Goal: Task Accomplishment & Management: Complete application form

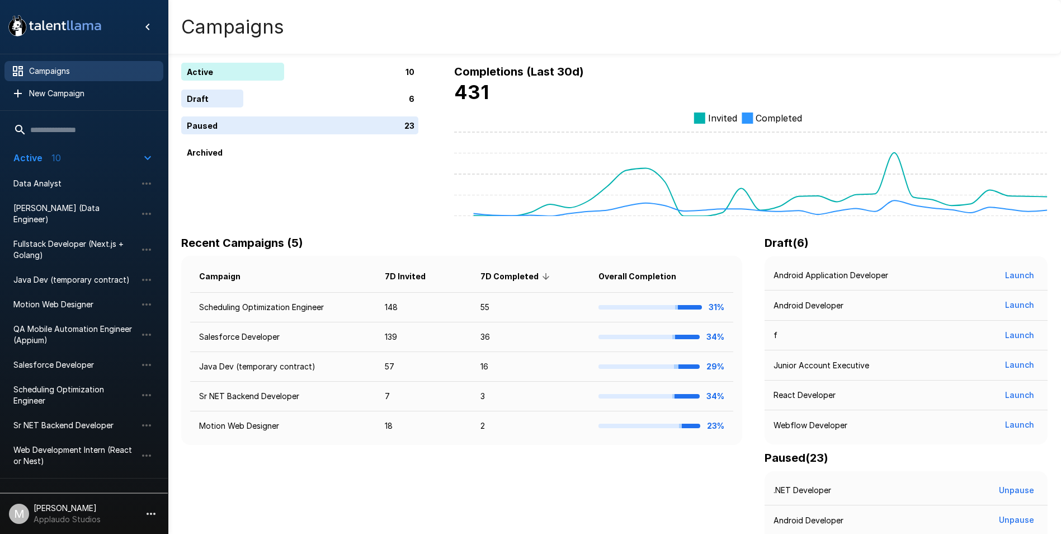
click at [702, 32] on div "Campaigns" at bounding box center [614, 27] width 893 height 54
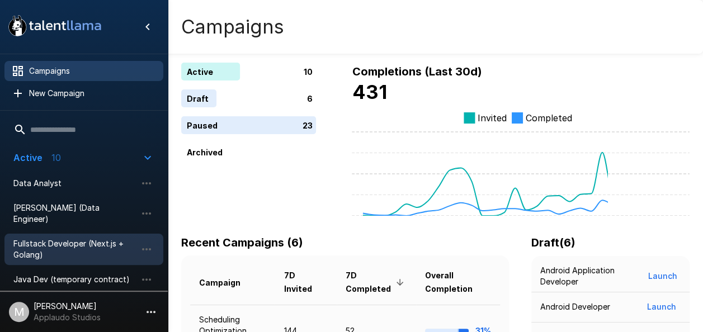
scroll to position [56, 0]
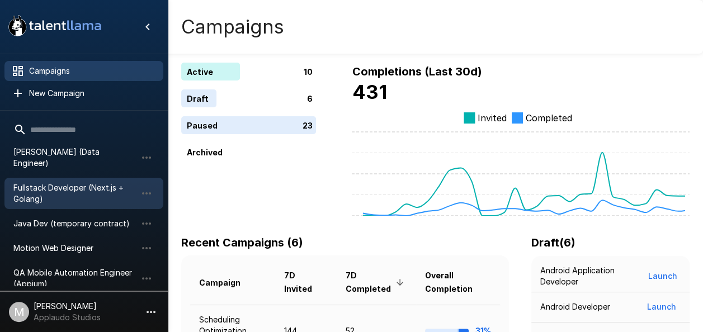
click at [72, 182] on span "Fullstack Developer (Next.js + Golang)" at bounding box center [74, 193] width 123 height 22
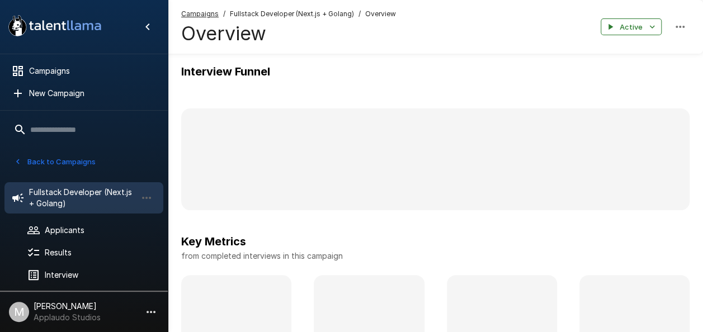
click at [41, 162] on button "Back to Campaigns" at bounding box center [54, 161] width 87 height 17
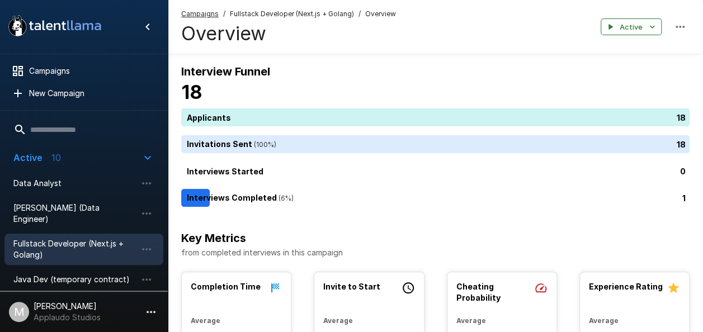
scroll to position [224, 0]
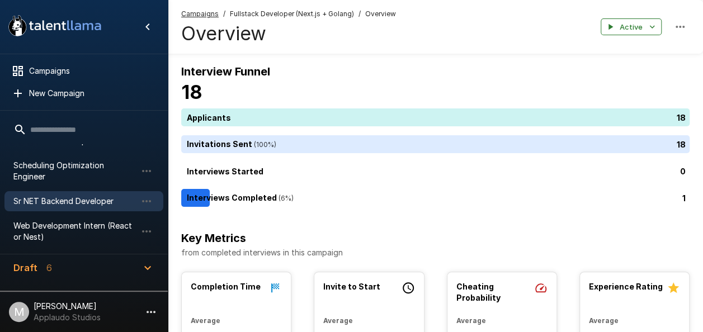
click at [51, 196] on span "Sr NET Backend Developer" at bounding box center [74, 201] width 123 height 11
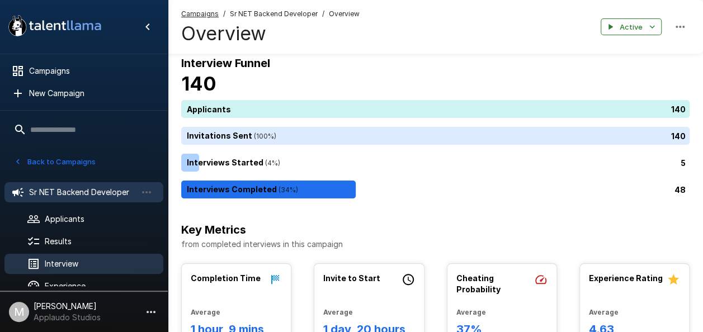
click at [59, 229] on ul "Sr NET Backend Developer Applicants Results Interview Experience Settings" at bounding box center [84, 249] width 168 height 152
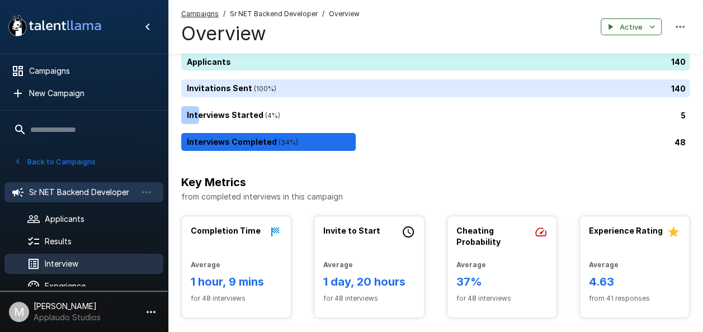
scroll to position [38, 0]
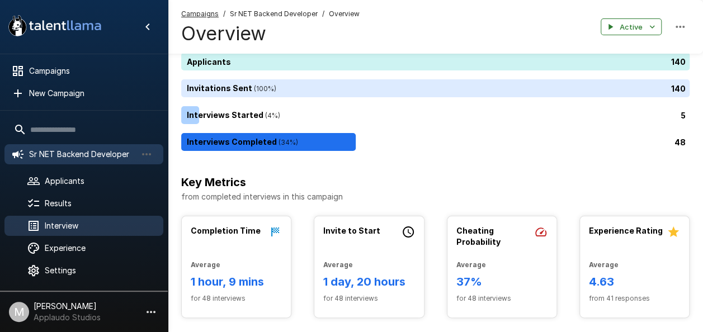
click at [70, 225] on span "Interview" at bounding box center [100, 225] width 110 height 11
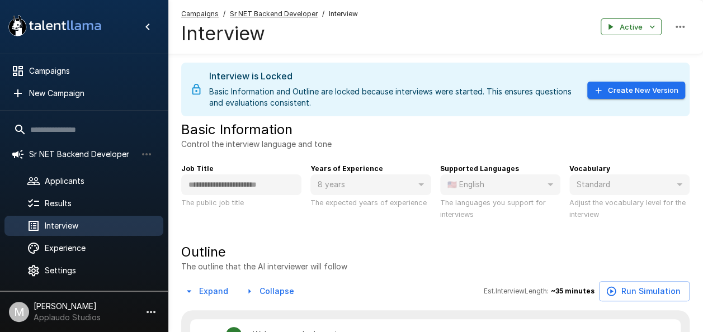
type textarea "*"
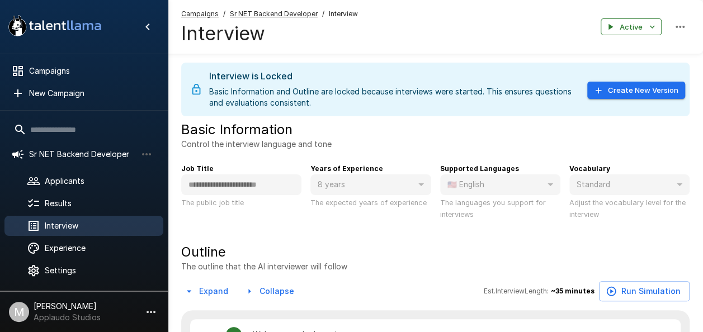
type textarea "*"
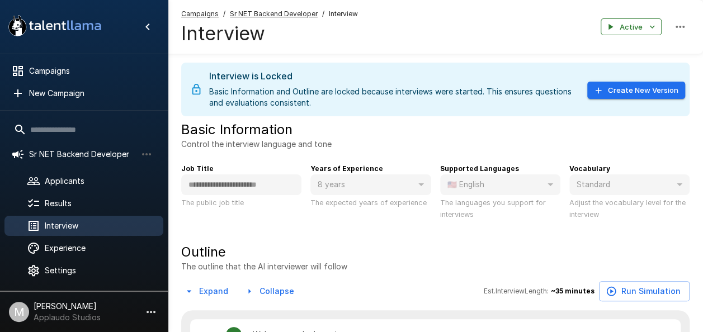
type textarea "*"
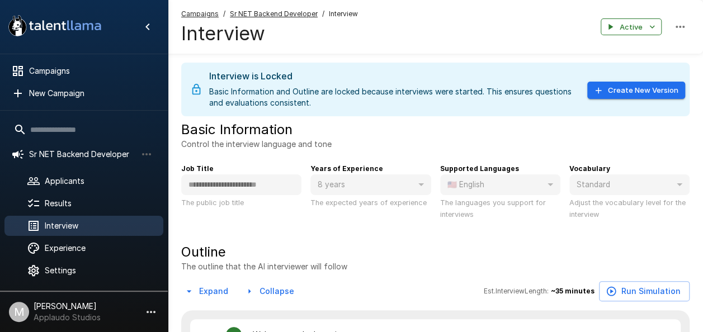
type textarea "*"
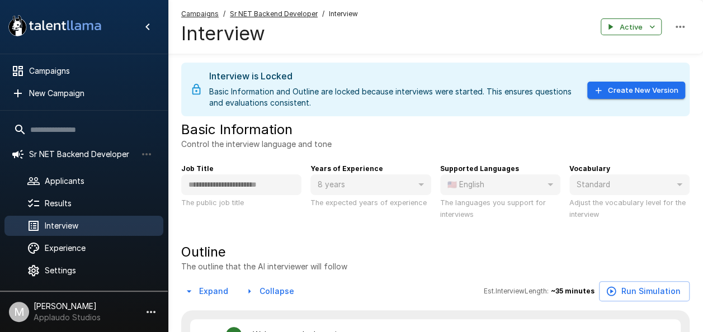
type textarea "*"
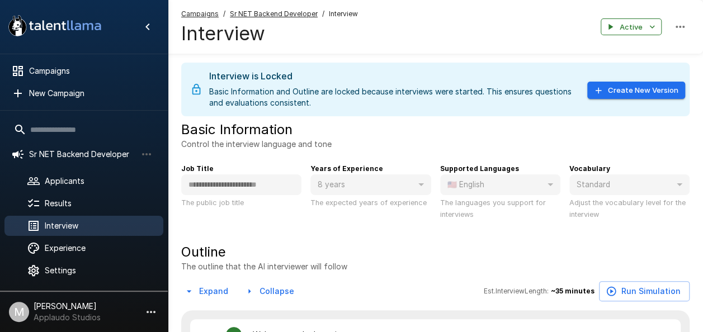
type textarea "*"
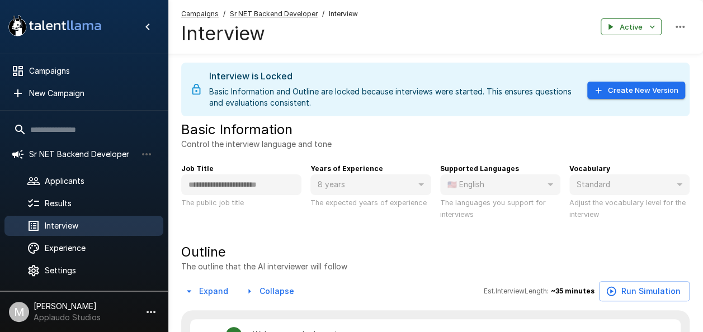
type textarea "*"
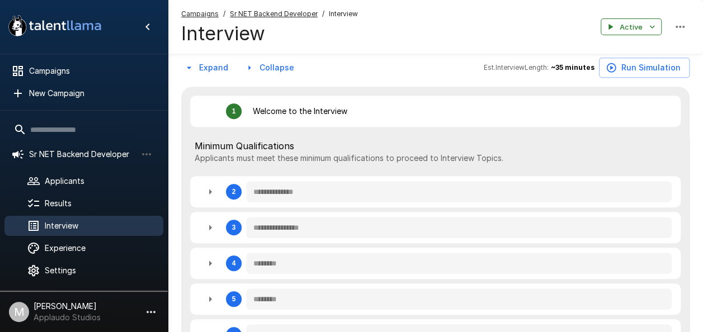
type textarea "*"
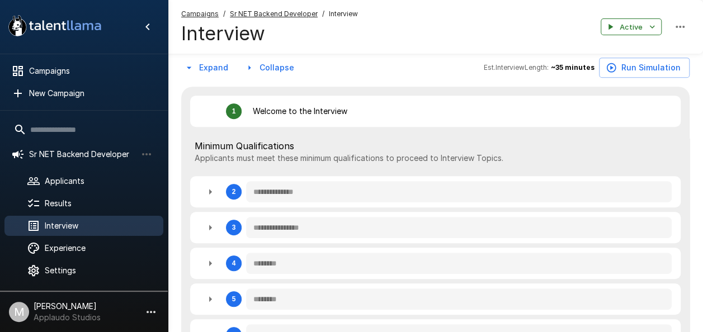
type textarea "*"
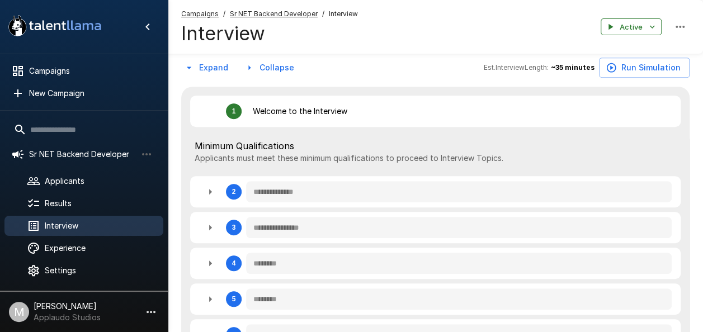
type textarea "*"
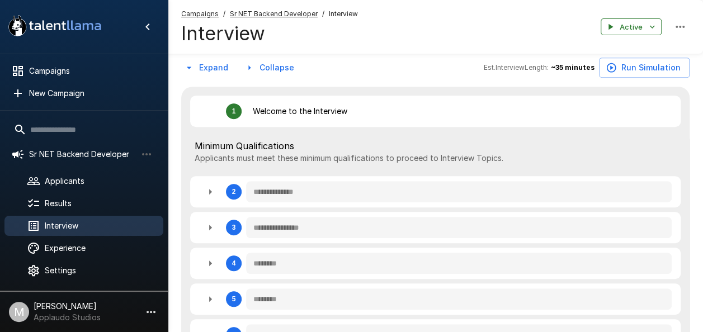
type textarea "*"
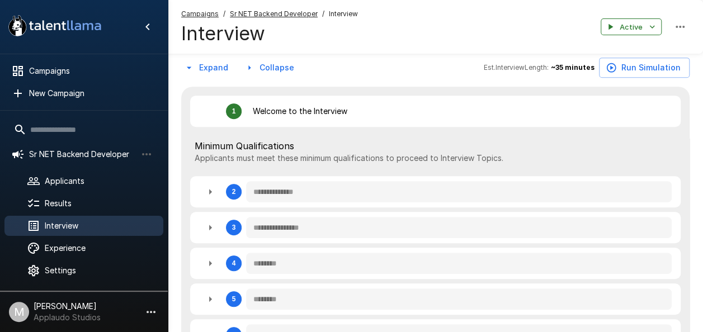
type textarea "*"
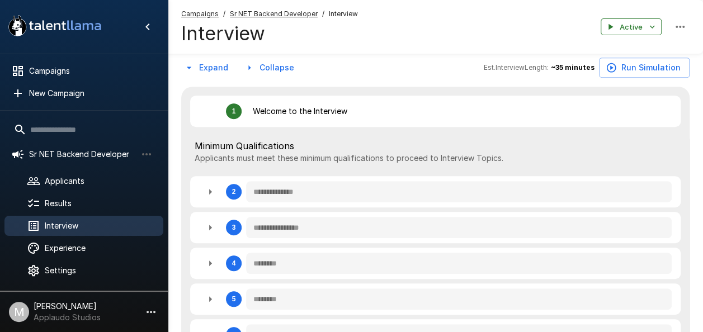
type textarea "*"
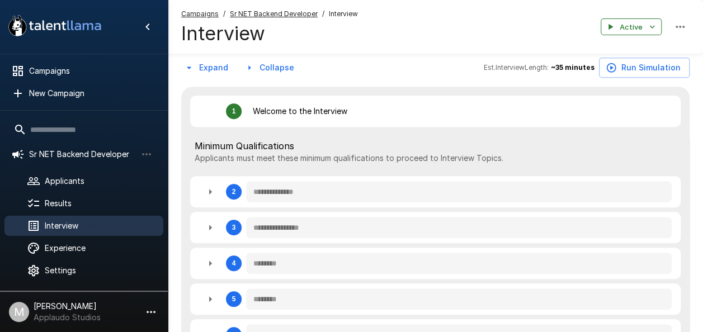
type textarea "*"
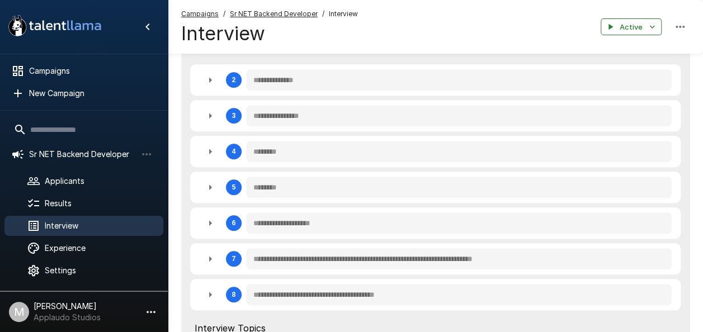
click at [197, 190] on div "**********" at bounding box center [435, 187] width 491 height 31
type textarea "*"
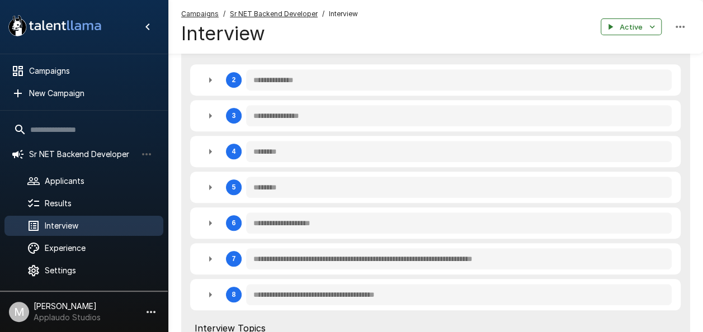
type textarea "*"
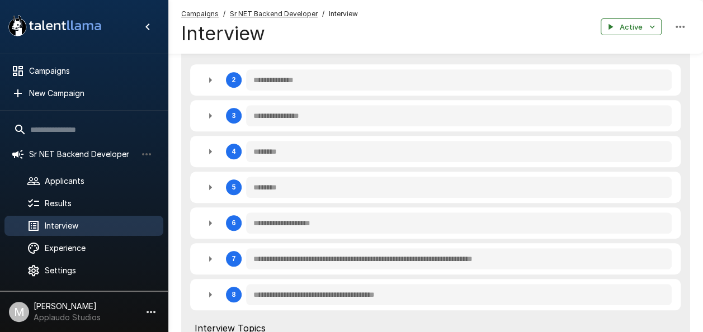
type textarea "*"
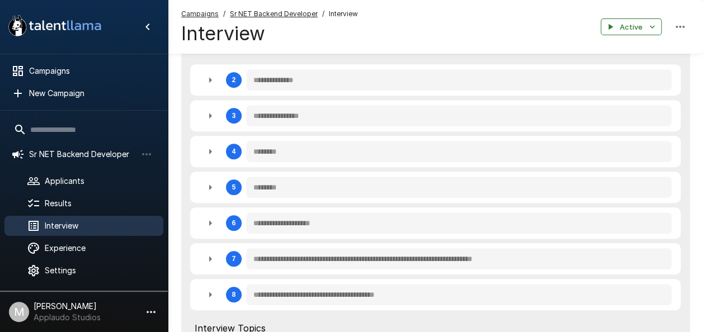
type textarea "*"
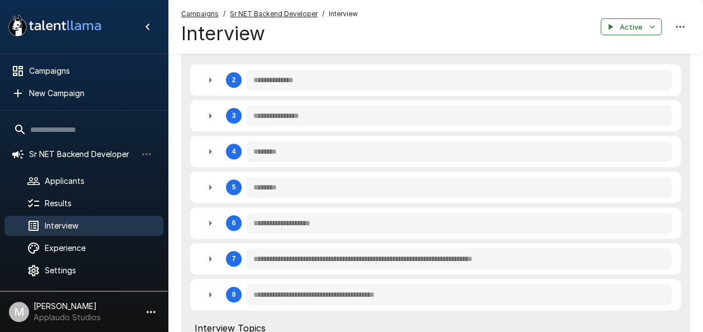
type textarea "*"
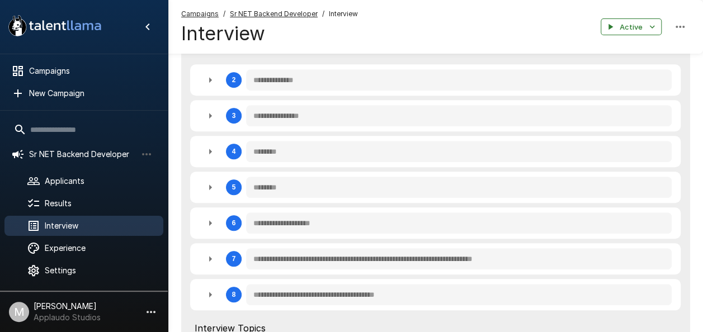
type textarea "*"
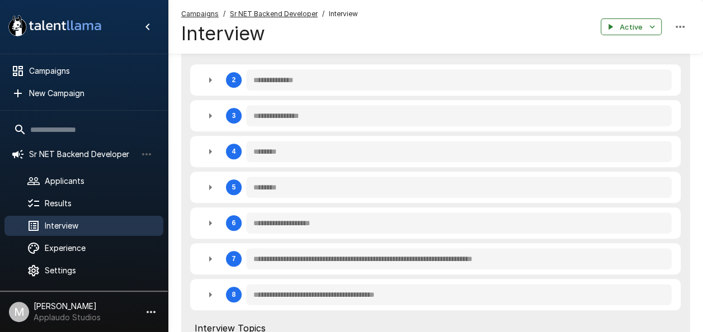
type textarea "*"
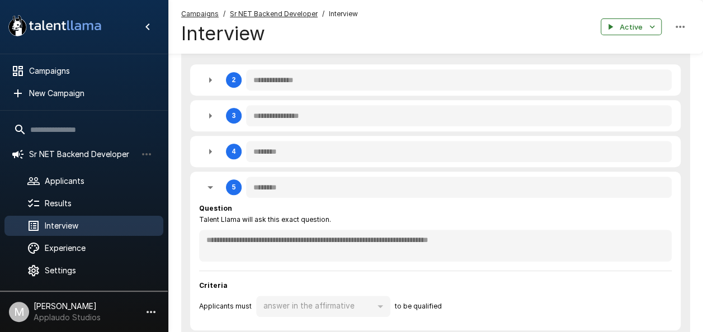
click at [215, 147] on icon "button" at bounding box center [210, 151] width 13 height 13
type textarea "*"
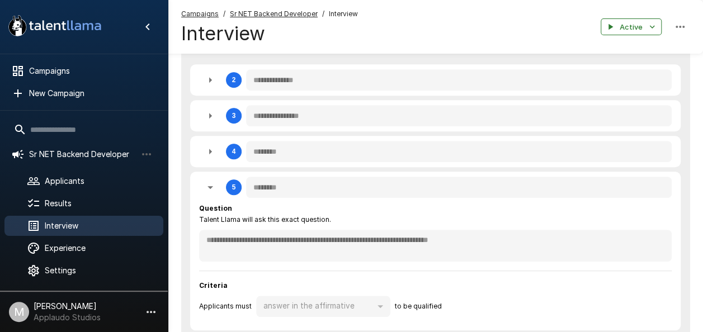
type textarea "*"
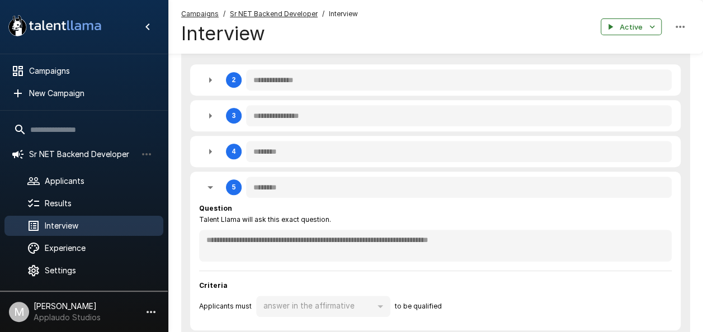
type textarea "*"
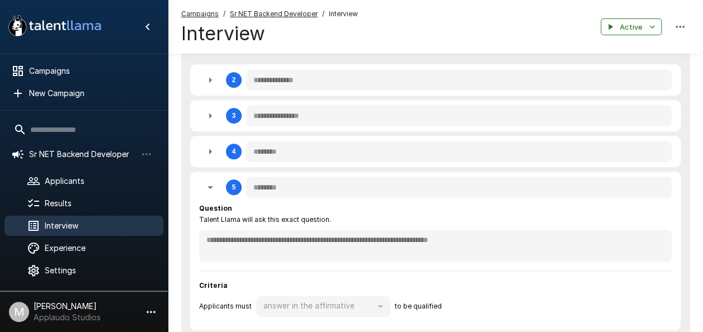
type textarea "*"
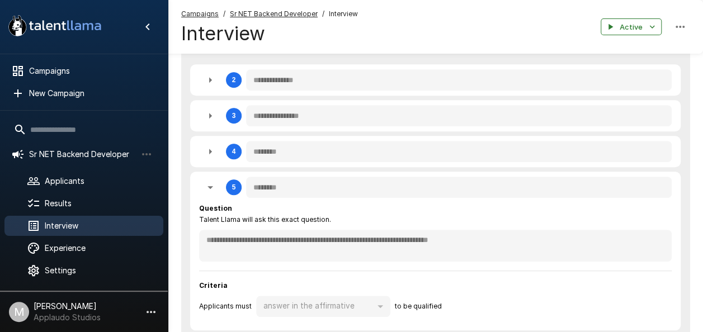
type textarea "*"
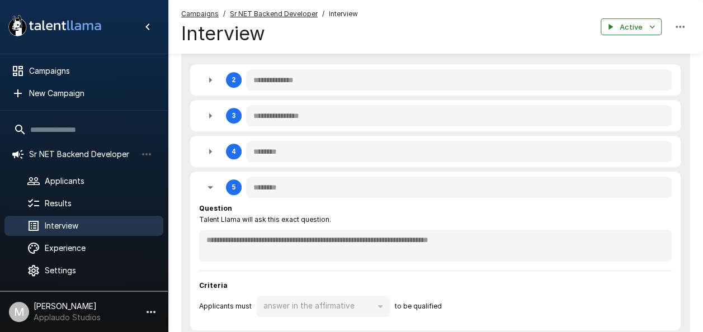
type textarea "*"
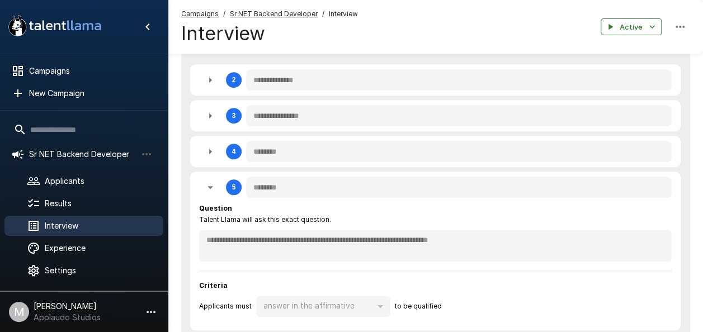
type textarea "*"
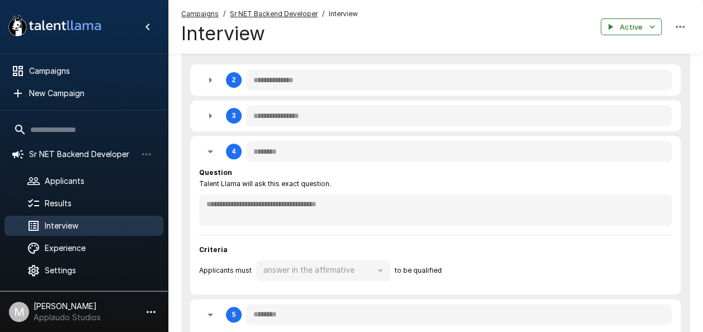
click at [205, 157] on icon "button" at bounding box center [210, 151] width 13 height 13
type textarea "*"
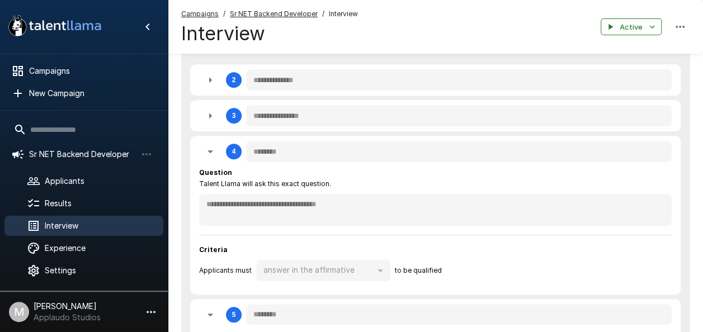
type textarea "*"
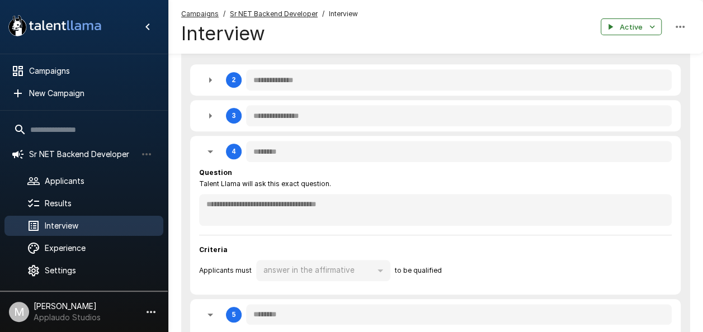
type textarea "*"
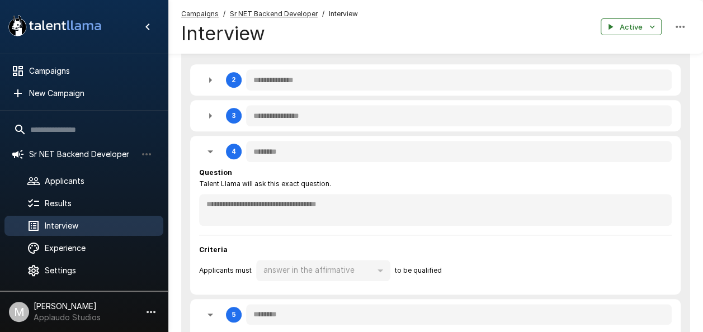
type textarea "*"
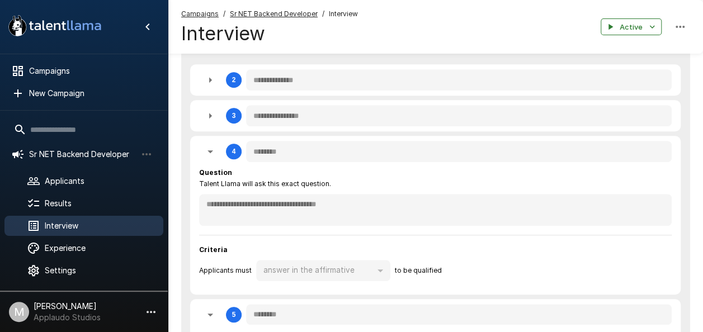
type textarea "*"
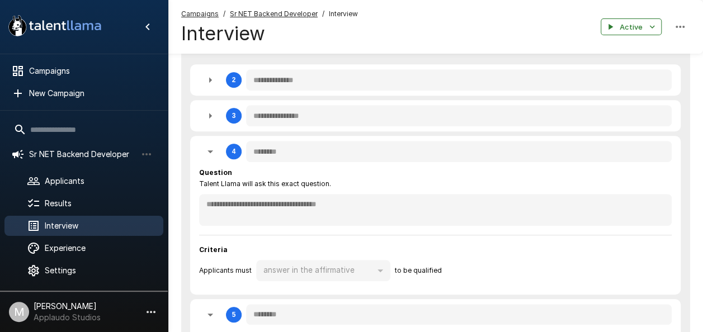
type textarea "*"
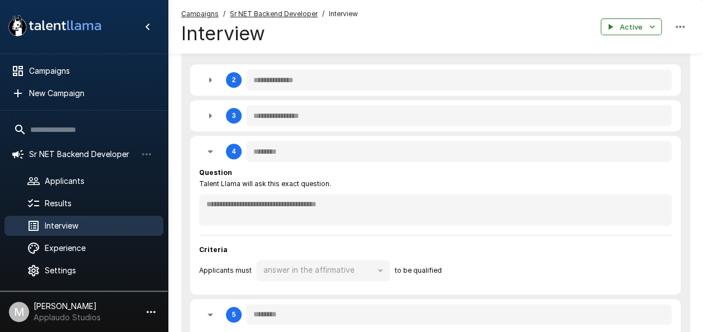
type textarea "*"
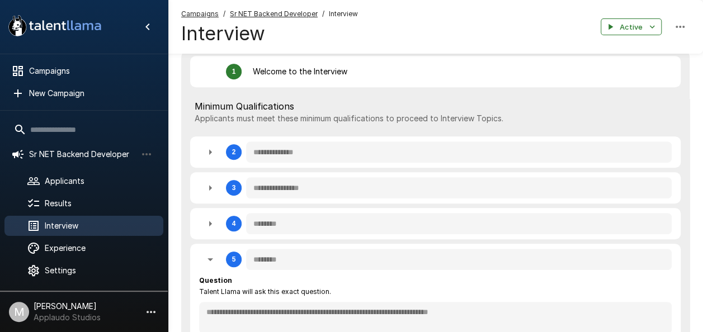
scroll to position [280, 0]
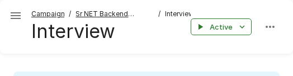
type textarea "*"
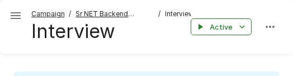
type textarea "*"
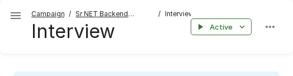
type textarea "*"
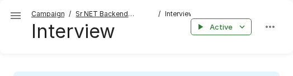
type textarea "*"
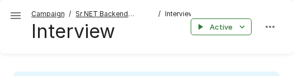
type textarea "*"
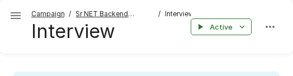
type textarea "*"
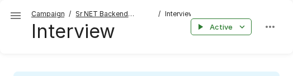
type textarea "*"
